Goal: Find specific page/section: Find specific page/section

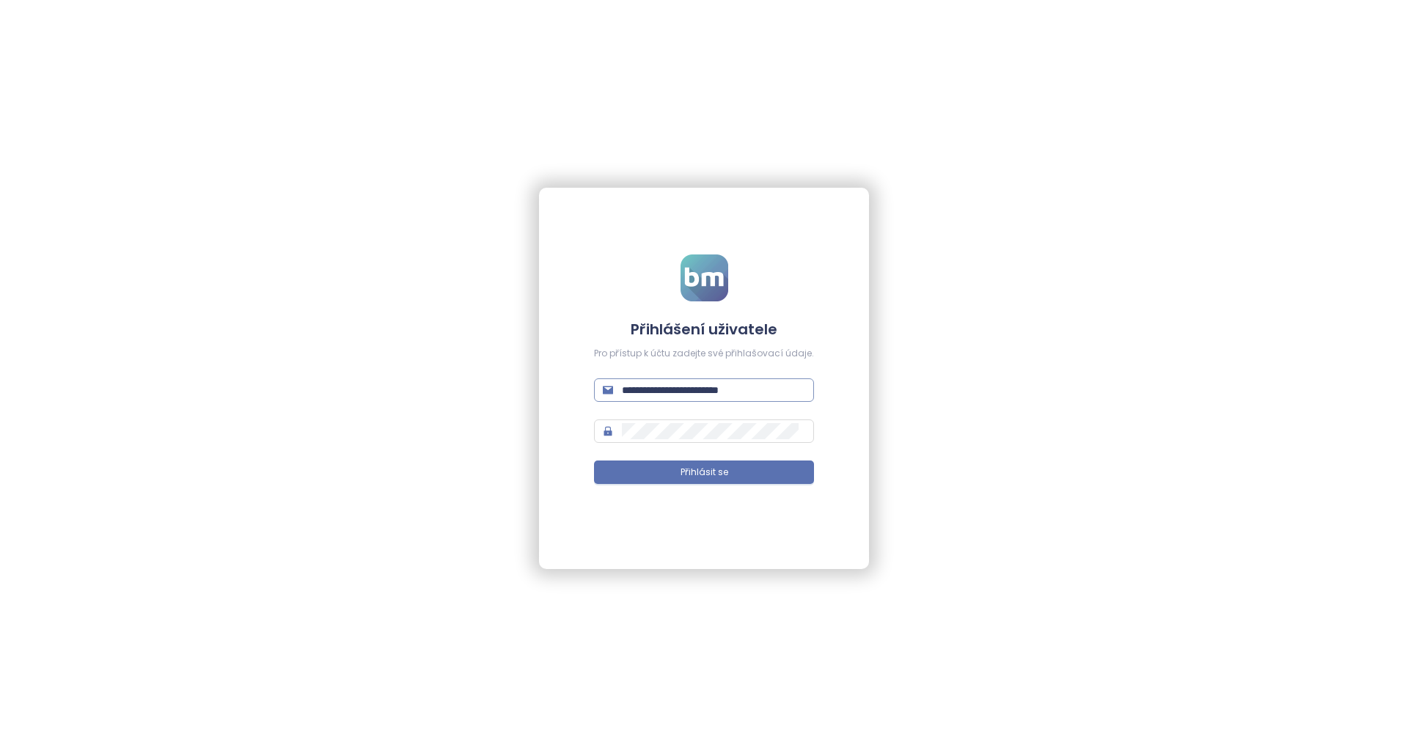
click at [761, 384] on input "**********" at bounding box center [713, 390] width 183 height 16
type input "**********"
click at [753, 451] on form "**********" at bounding box center [704, 378] width 220 height 247
click at [747, 476] on button "Přihlásit se" at bounding box center [704, 472] width 220 height 23
drag, startPoint x: 736, startPoint y: 501, endPoint x: 781, endPoint y: 513, distance: 47.0
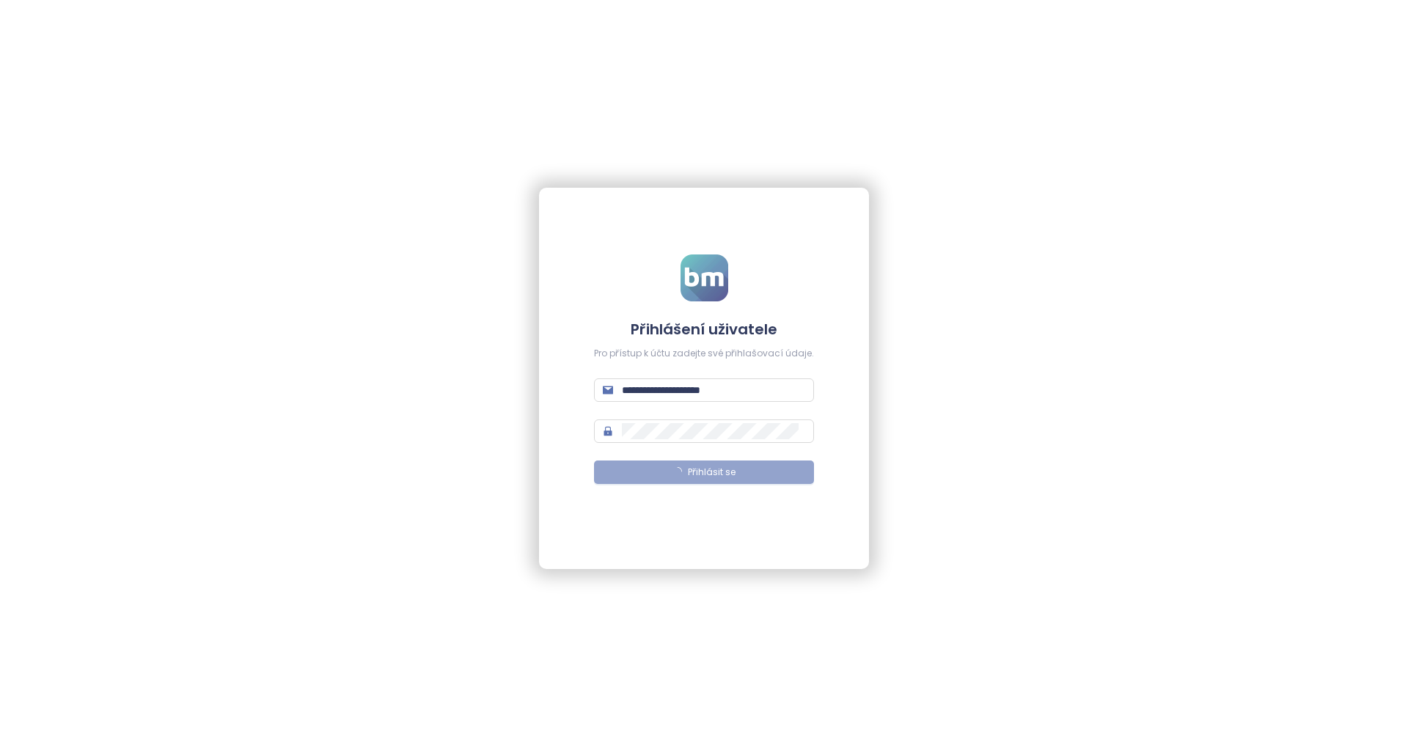
drag, startPoint x: 781, startPoint y: 513, endPoint x: 772, endPoint y: 557, distance: 45.0
click at [772, 557] on div "**********" at bounding box center [704, 378] width 330 height 381
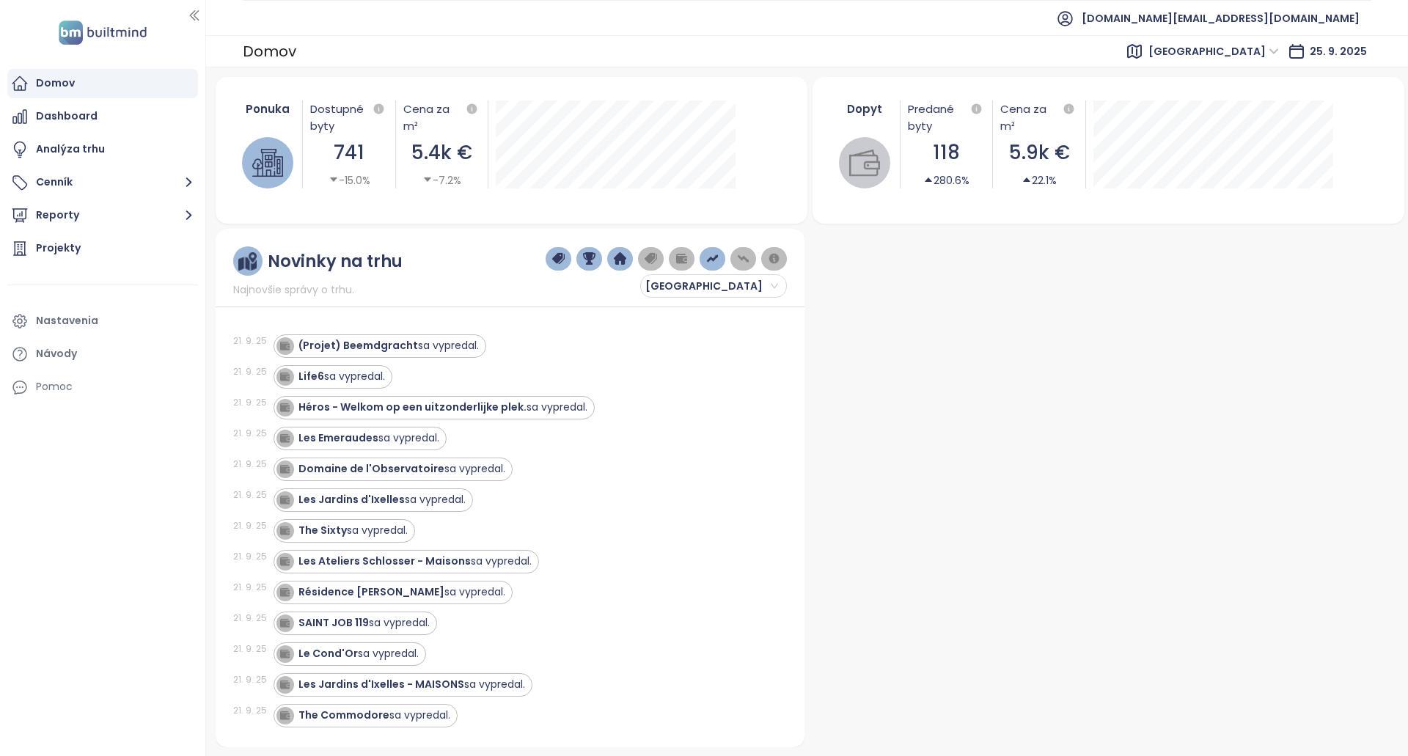
click at [1256, 47] on span "[GEOGRAPHIC_DATA]" at bounding box center [1214, 51] width 131 height 22
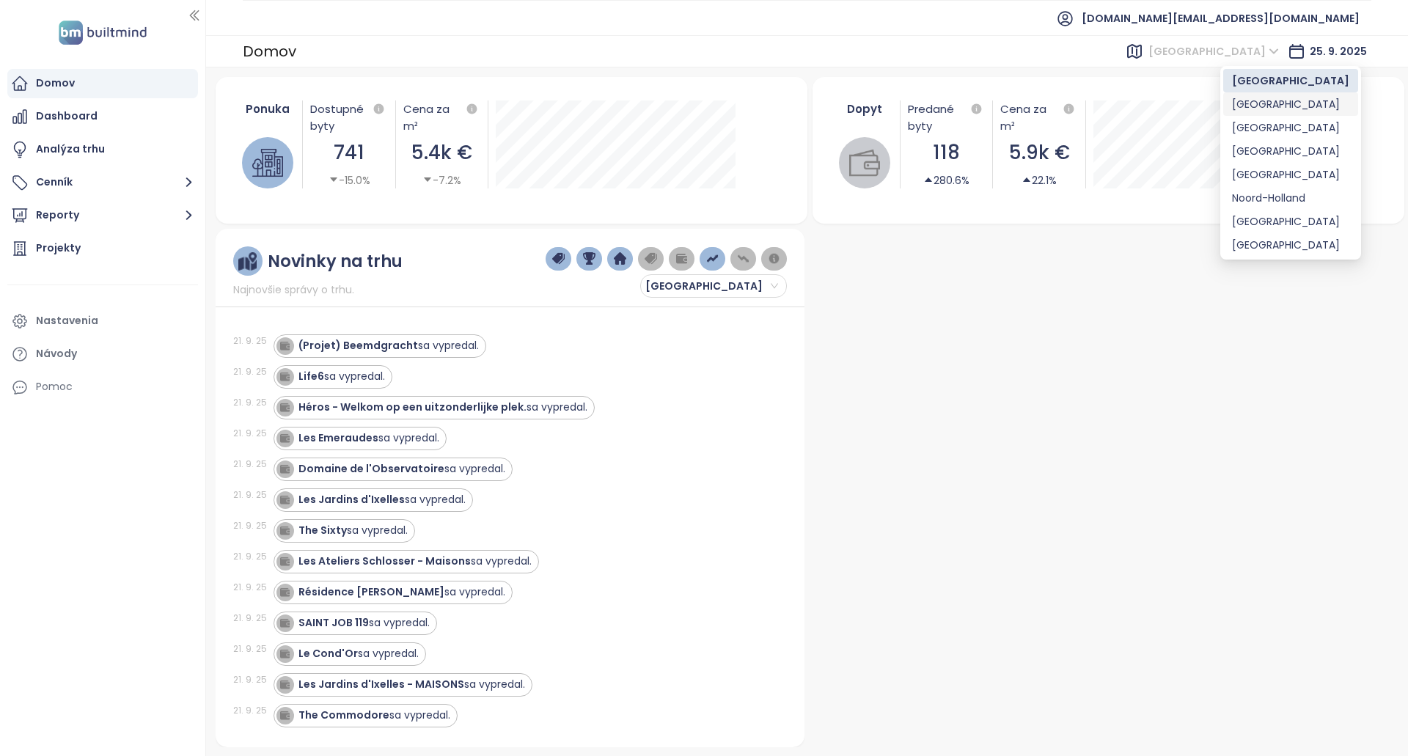
click at [1268, 102] on div "[GEOGRAPHIC_DATA]" at bounding box center [1290, 104] width 117 height 16
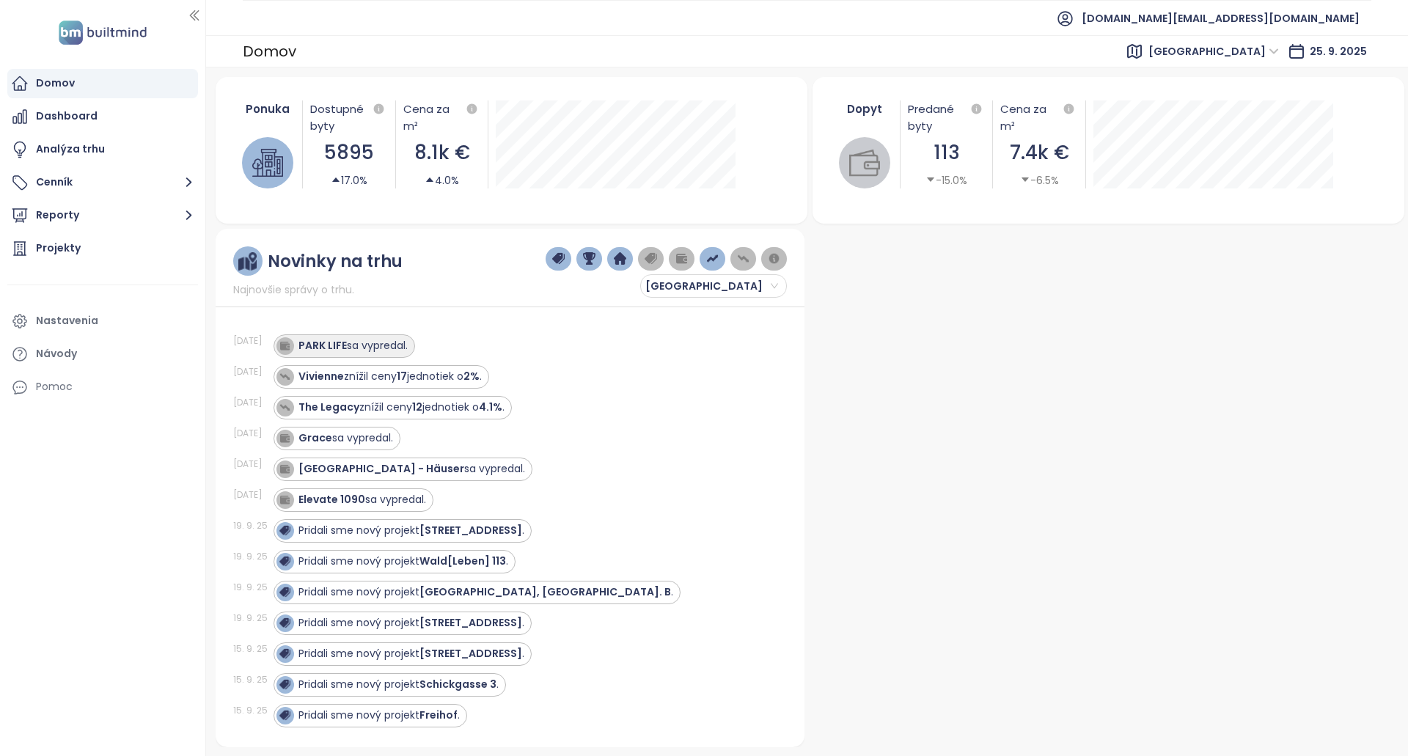
click at [391, 348] on div "PARK LIFE sa vypredal." at bounding box center [353, 345] width 109 height 15
click at [392, 346] on div "PARK LIFE sa vypredal." at bounding box center [353, 345] width 109 height 15
click at [367, 343] on div "PARK LIFE sa vypredal." at bounding box center [353, 345] width 109 height 15
click at [401, 371] on strong "17" at bounding box center [402, 376] width 10 height 15
click at [381, 354] on div "PARK LIFE sa vypredal." at bounding box center [342, 346] width 131 height 18
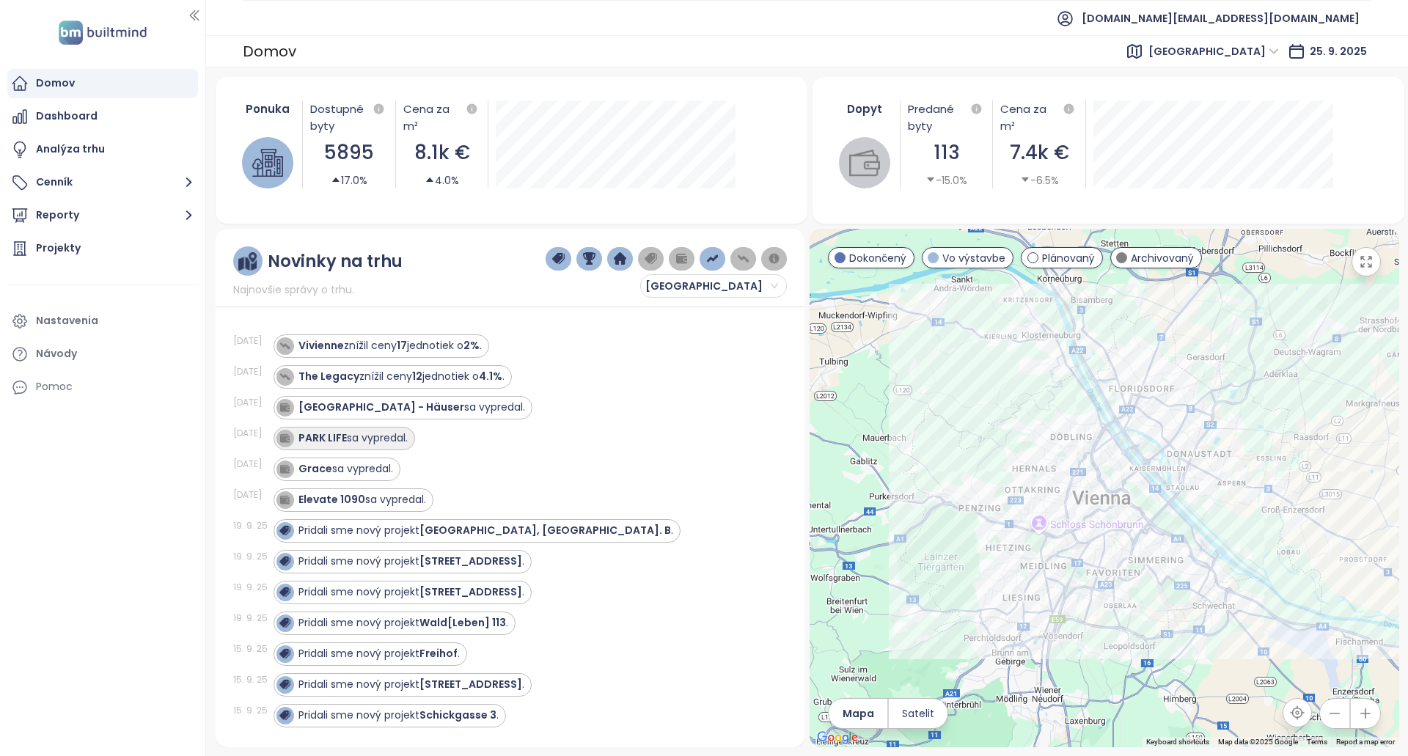
click at [370, 439] on div "PARK LIFE sa vypredal." at bounding box center [353, 438] width 109 height 15
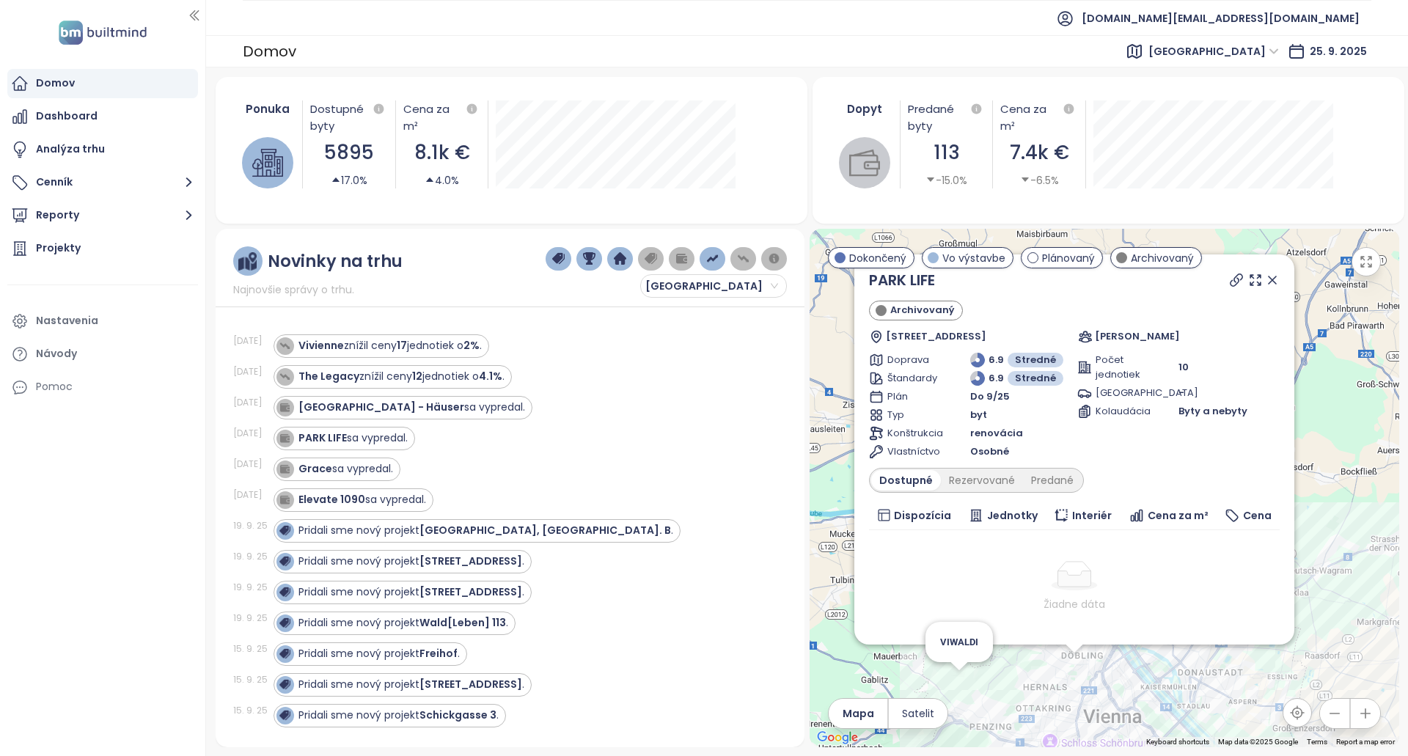
click at [1231, 286] on icon at bounding box center [1237, 280] width 12 height 12
copy link "PARK LIFE"
drag, startPoint x: 954, startPoint y: 279, endPoint x: 866, endPoint y: 284, distance: 88.2
click at [866, 284] on div "PARK LIFE Archivovaný Klostergasse 16, 1180 Wien, Austria Georg Fresacher Dopra…" at bounding box center [1074, 450] width 440 height 390
copy link "PARK LIFE"
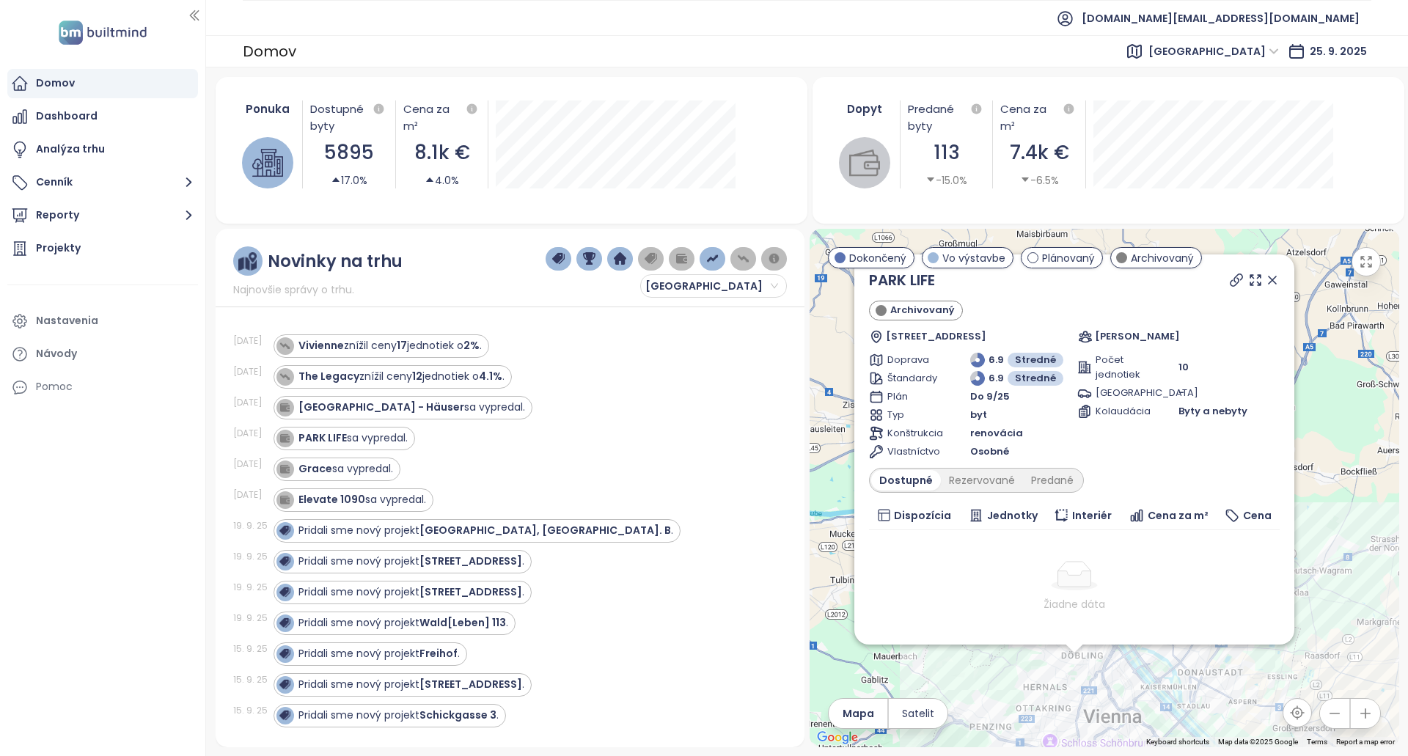
click at [170, 549] on div "Domov Dashboard Analýza trhu Cenník Reporty Projekty Nastavenia Návody Pomoc" at bounding box center [102, 378] width 205 height 756
click at [380, 464] on div "Grace sa vypredal." at bounding box center [346, 468] width 95 height 15
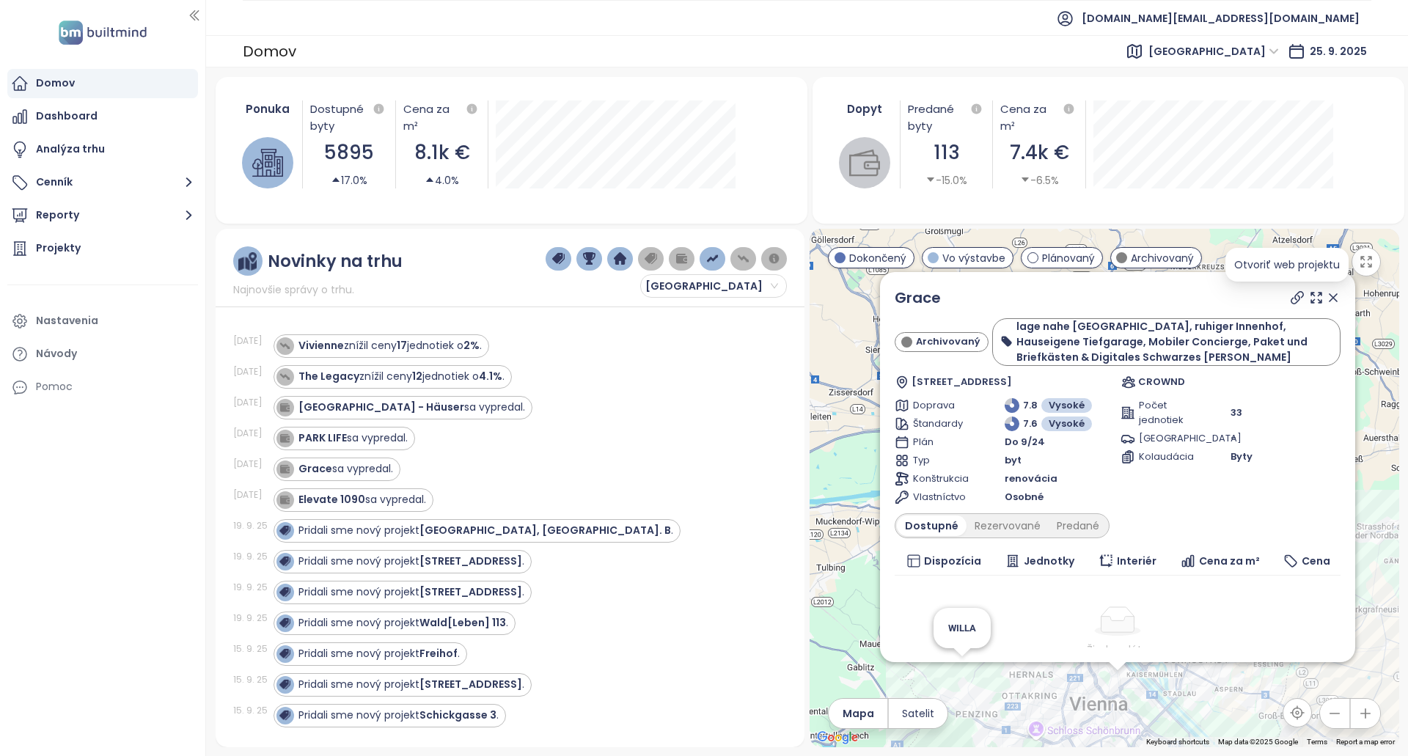
click at [1290, 296] on icon at bounding box center [1297, 297] width 15 height 15
drag, startPoint x: 963, startPoint y: 290, endPoint x: 881, endPoint y: 293, distance: 82.2
click at [881, 293] on div "Grace Archivovaný lage nahe Wien Mitte, ruhiger Innenhof, Hauseigene Tiefgarage…" at bounding box center [1117, 467] width 475 height 390
copy link "Grace"
